Goal: Information Seeking & Learning: Learn about a topic

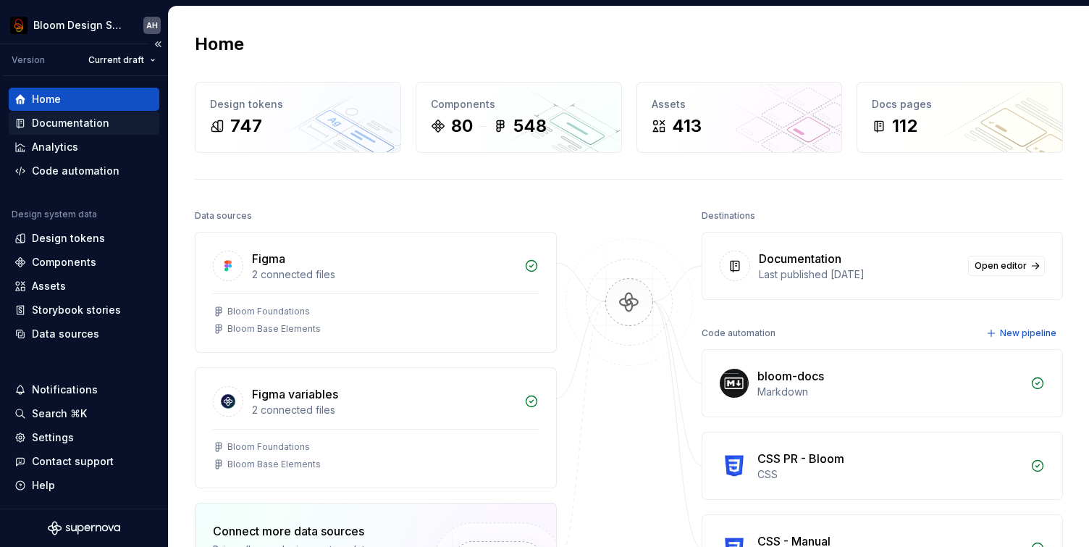
click at [108, 120] on div "Documentation" at bounding box center [83, 123] width 139 height 14
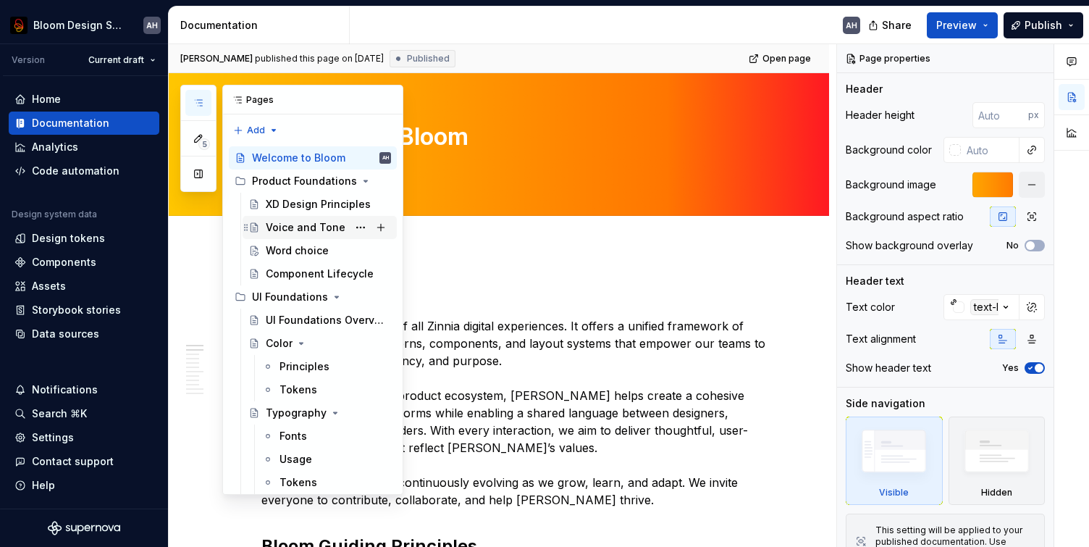
click at [324, 226] on div "Voice and Tone" at bounding box center [306, 227] width 80 height 14
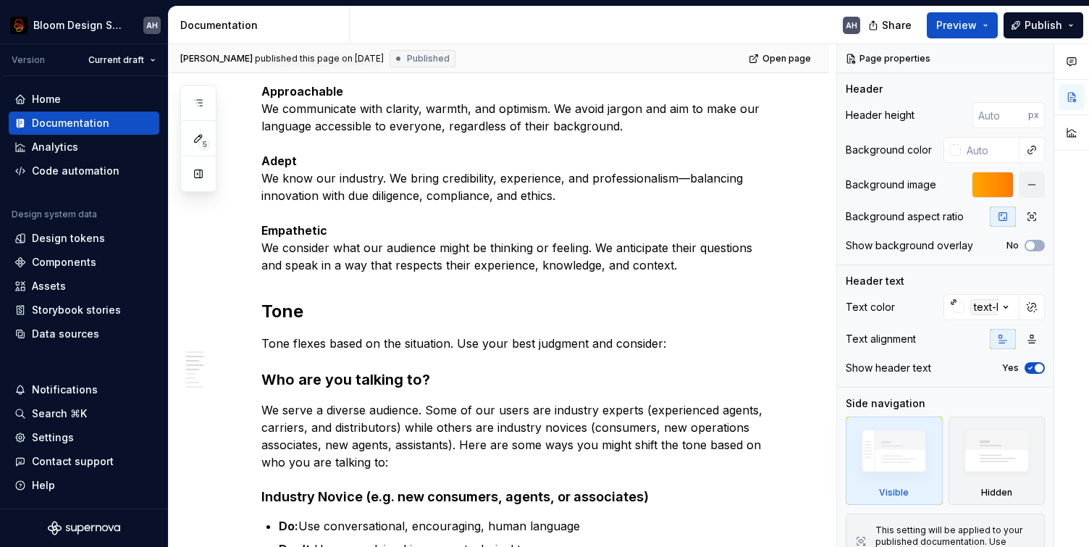
scroll to position [914, 0]
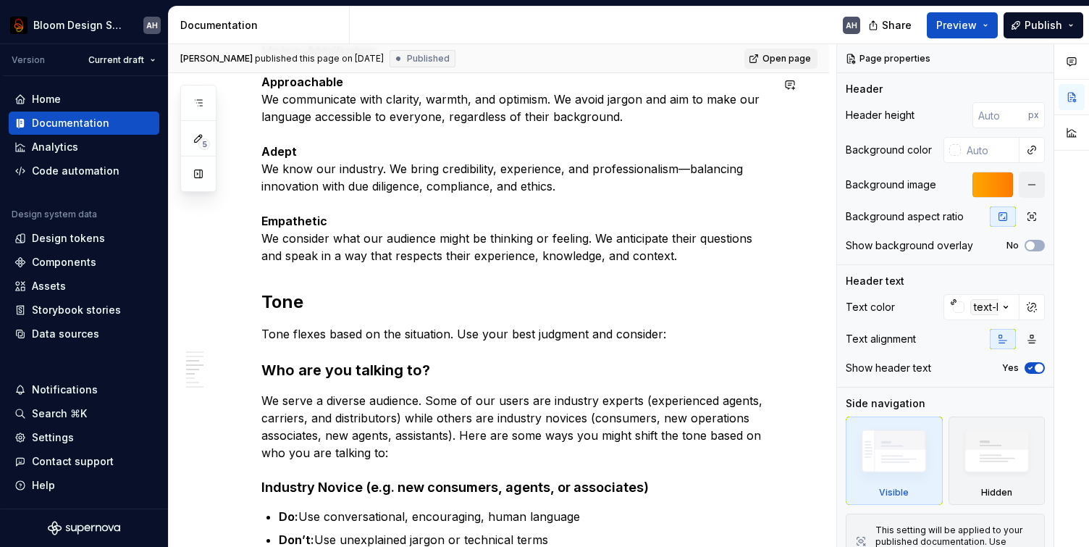
click at [774, 62] on span "Open page" at bounding box center [787, 59] width 49 height 12
type textarea "*"
